Goal: Information Seeking & Learning: Learn about a topic

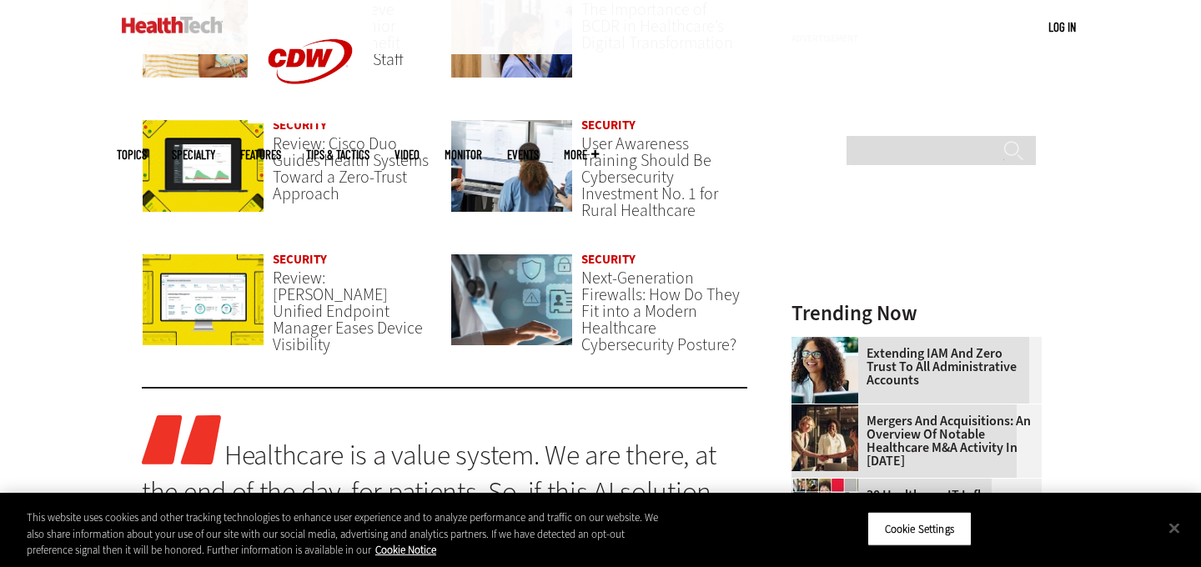
scroll to position [1348, 0]
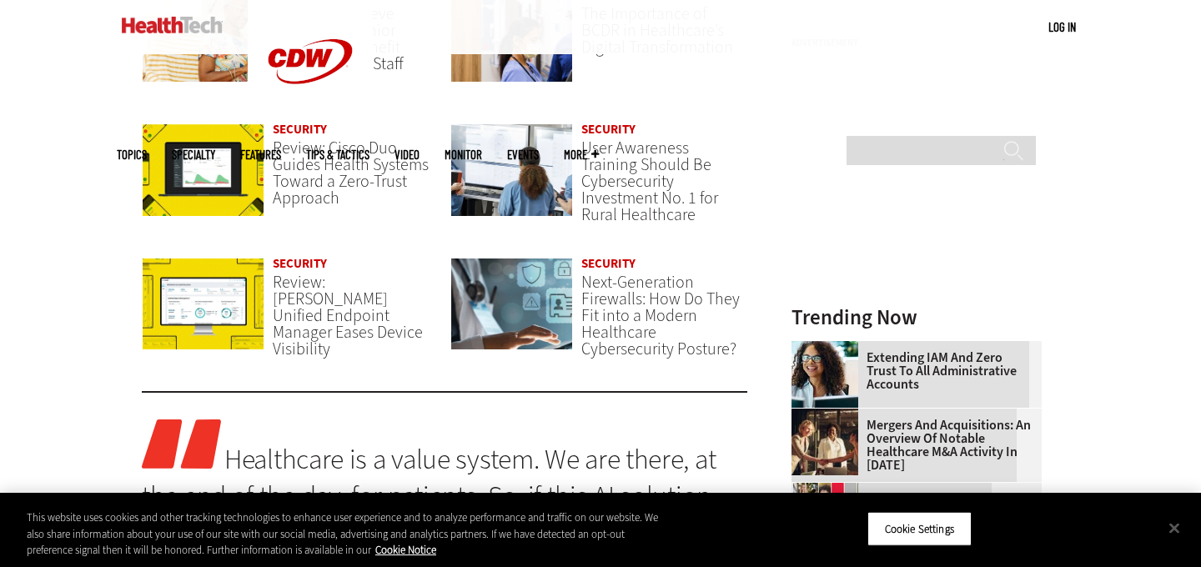
click at [897, 550] on div "An Overview of 2025 AI Trends in Healthcare" at bounding box center [916, 573] width 250 height 47
click at [894, 560] on link "An Overview of 2025 AI Trends in Healthcare" at bounding box center [911, 573] width 240 height 27
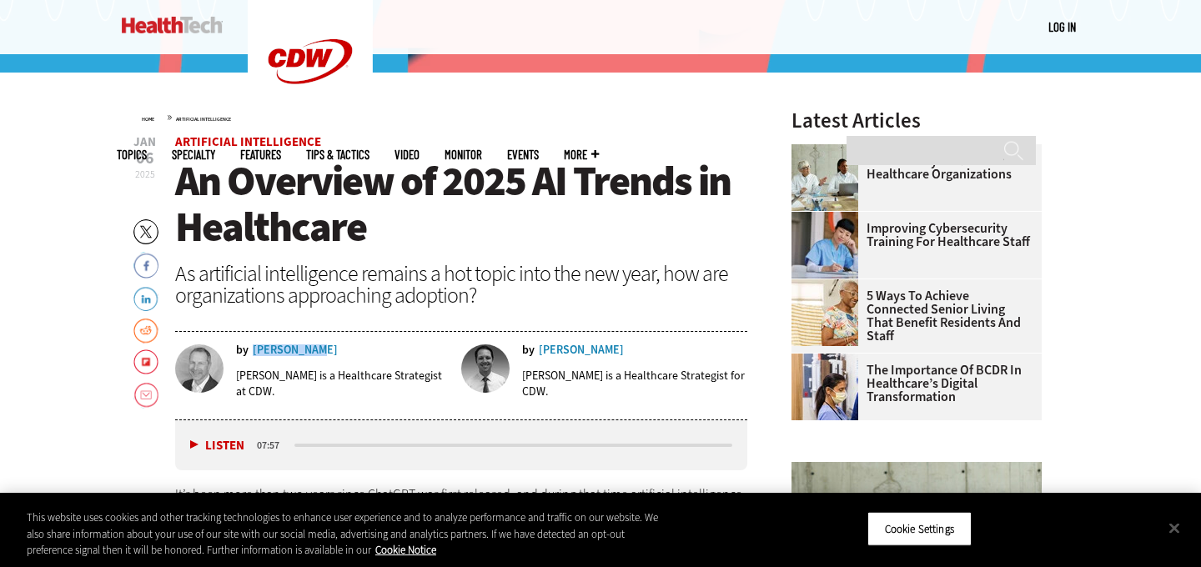
scroll to position [511, 0]
